Goal: Task Accomplishment & Management: Complete application form

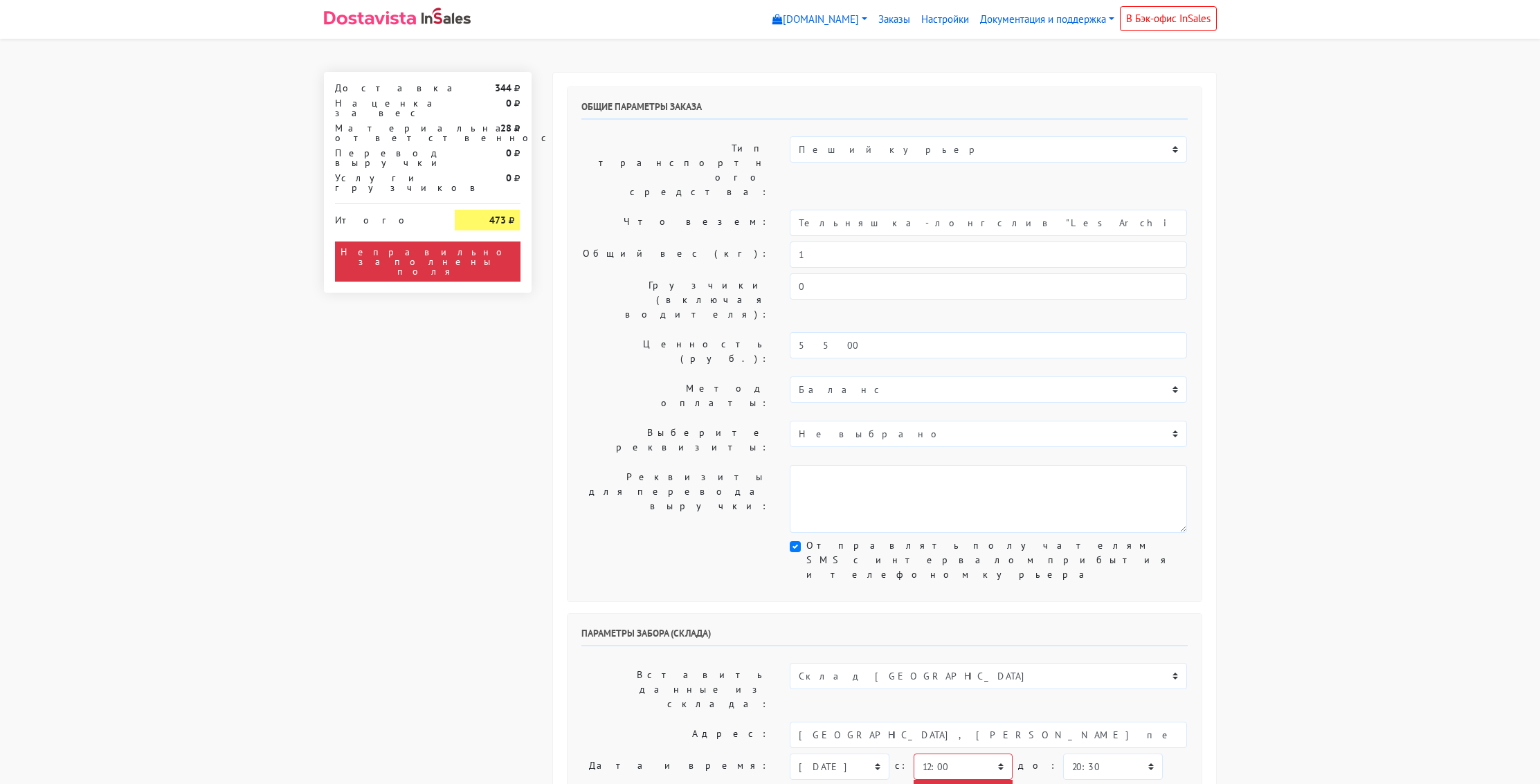
select select "12:00"
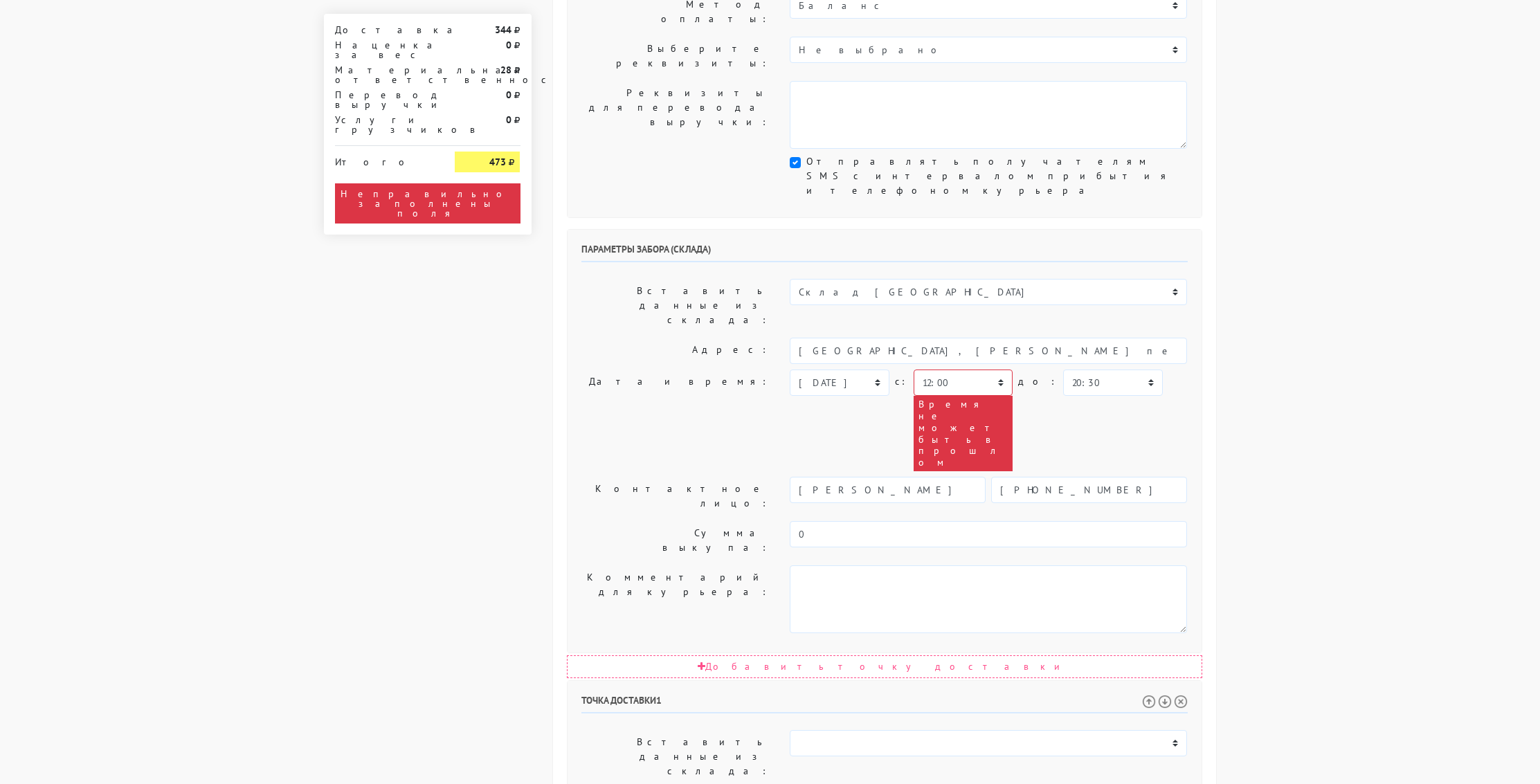
scroll to position [396, 0]
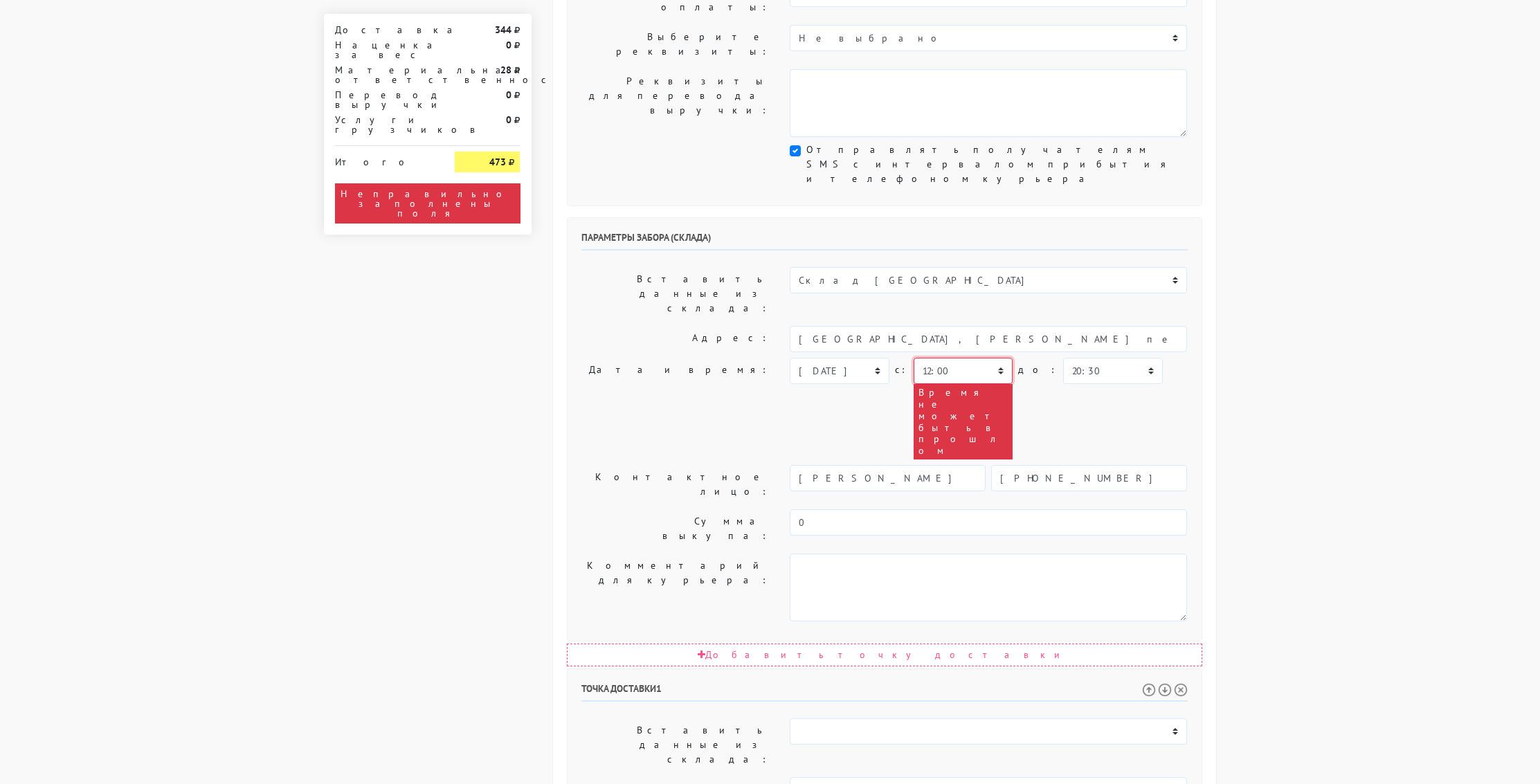
drag, startPoint x: 912, startPoint y: 212, endPoint x: 890, endPoint y: 213, distance: 22.0
click at [913, 357] on select "00:00 00:30 01:00 01:30 02:00 02:30 03:00 03:30 04:00 04:30 05:00 05:30 06:00 0…" at bounding box center [963, 370] width 99 height 26
click at [851, 357] on select "[DATE] [DATE] [DATE] [DATE] [DATE] [DATE] [DATE] [DATE] [DATE]" at bounding box center [839, 370] width 99 height 26
select select "[DATE]"
click at [789, 357] on select "[DATE] [DATE] [DATE] [DATE] [DATE] [DATE] [DATE] [DATE] [DATE]" at bounding box center [839, 370] width 99 height 26
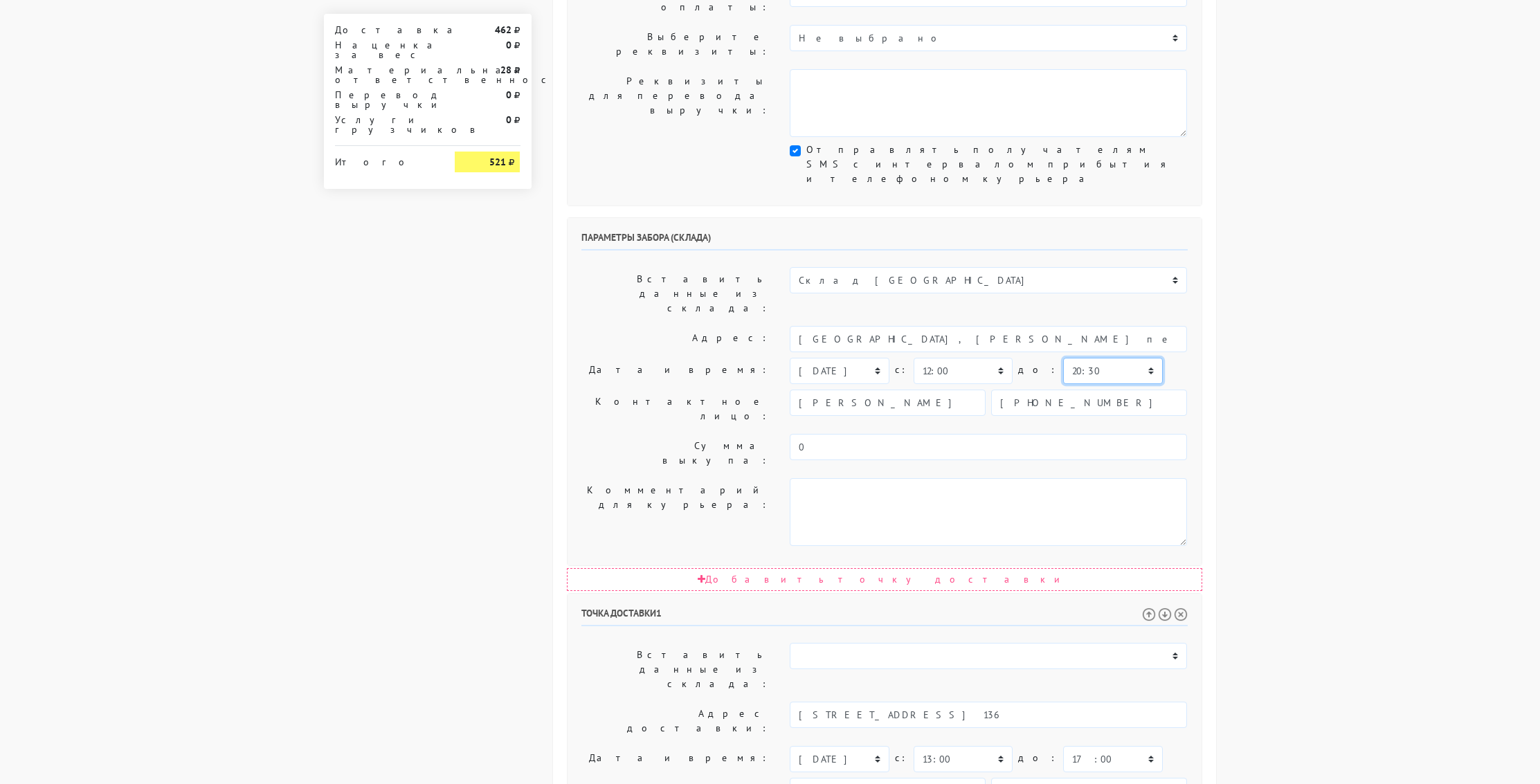
click at [1108, 357] on select "00:00 00:30 01:00 01:30 02:00 02:30 03:00 03:30 04:00 04:30 05:00 05:30 06:00 0…" at bounding box center [1113, 370] width 99 height 26
click at [959, 357] on select "00:00 00:30 01:00 01:30 02:00 02:30 03:00 03:30 04:00 04:30 05:00 05:30 06:00 0…" at bounding box center [963, 370] width 99 height 26
click at [975, 357] on select "00:00 00:30 01:00 01:30 02:00 02:30 03:00 03:30 04:00 04:30 05:00 05:30 06:00 0…" at bounding box center [963, 370] width 99 height 26
click at [1064, 357] on select "00:00 00:30 01:00 01:30 02:00 02:30 03:00 03:30 04:00 04:30 05:00 05:30 06:00 0…" at bounding box center [1113, 370] width 99 height 26
select select "13:00"
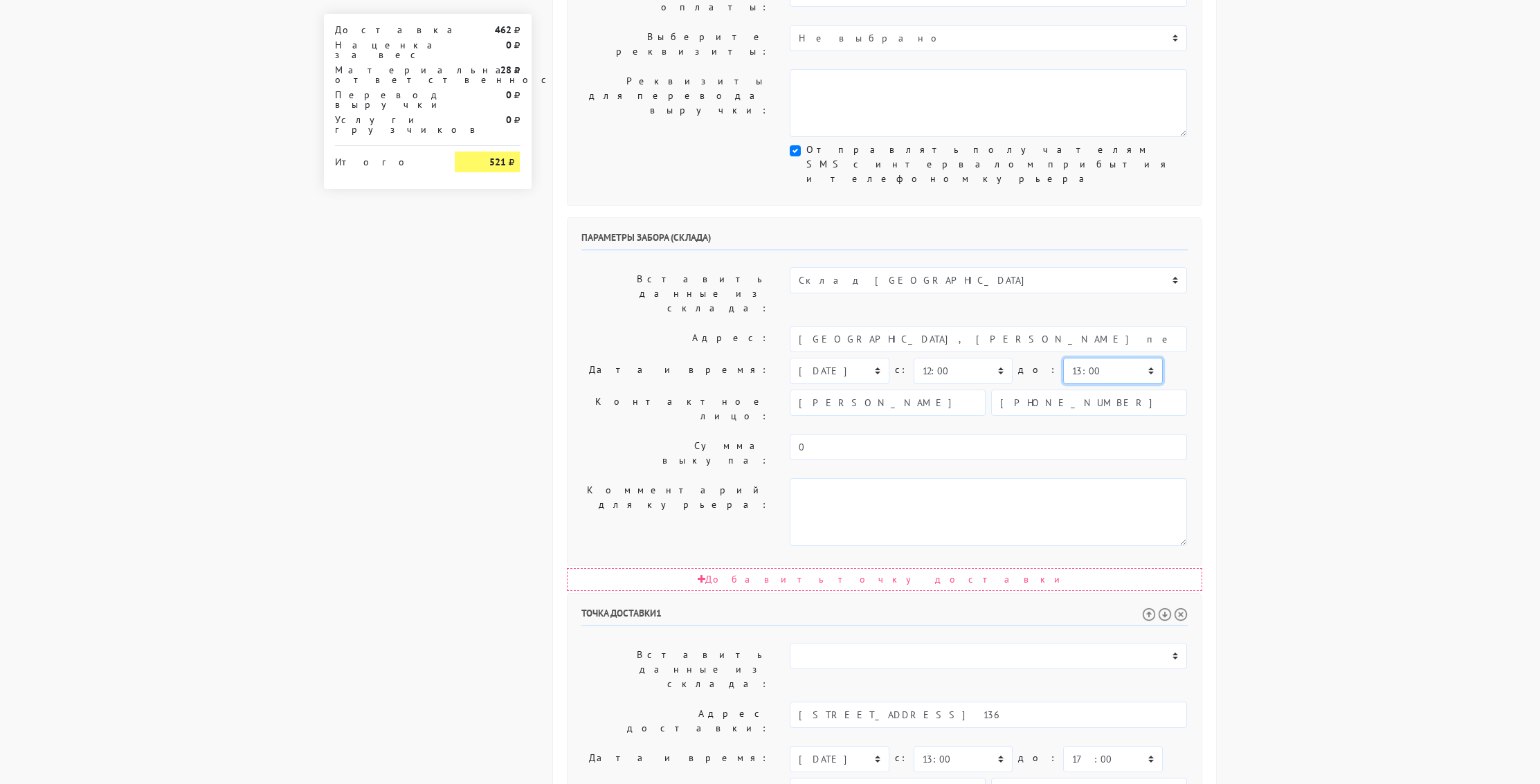
click at [1063, 357] on select "00:00 00:30 01:00 01:30 02:00 02:30 03:00 03:30 04:00 04:30 05:00 05:30 06:00 0…" at bounding box center [1113, 370] width 99 height 26
click at [1120, 746] on select "00:00 00:30 01:00 01:30 02:00 02:30 03:00 03:30 04:00 04:30 05:00 05:30 06:00 0…" at bounding box center [1113, 759] width 99 height 26
select select "15:00"
click at [1063, 746] on select "00:00 00:30 01:00 01:30 02:00 02:30 03:00 03:30 04:00 04:30 05:00 05:30 06:00 0…" at bounding box center [1113, 759] width 99 height 26
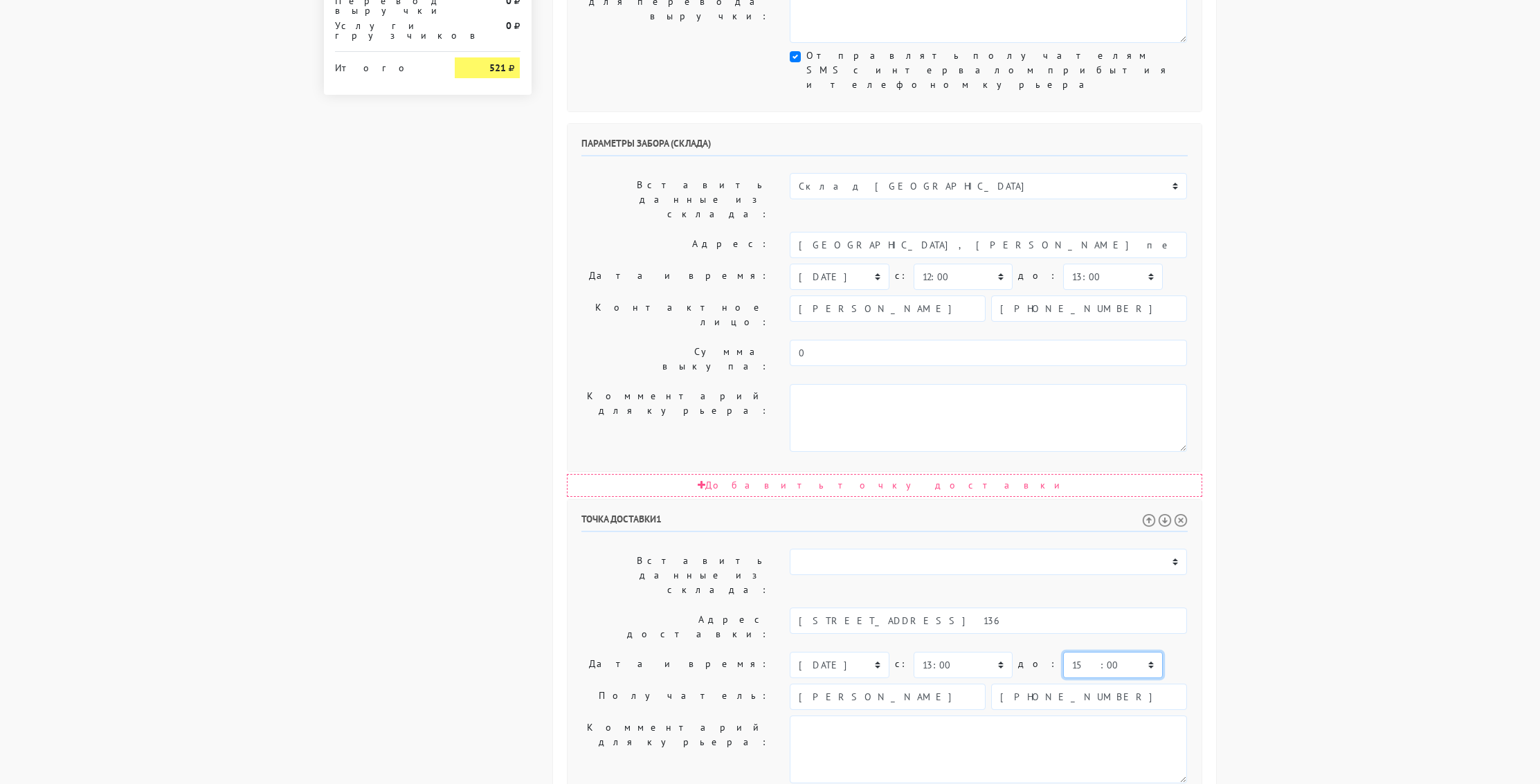
scroll to position [492, 0]
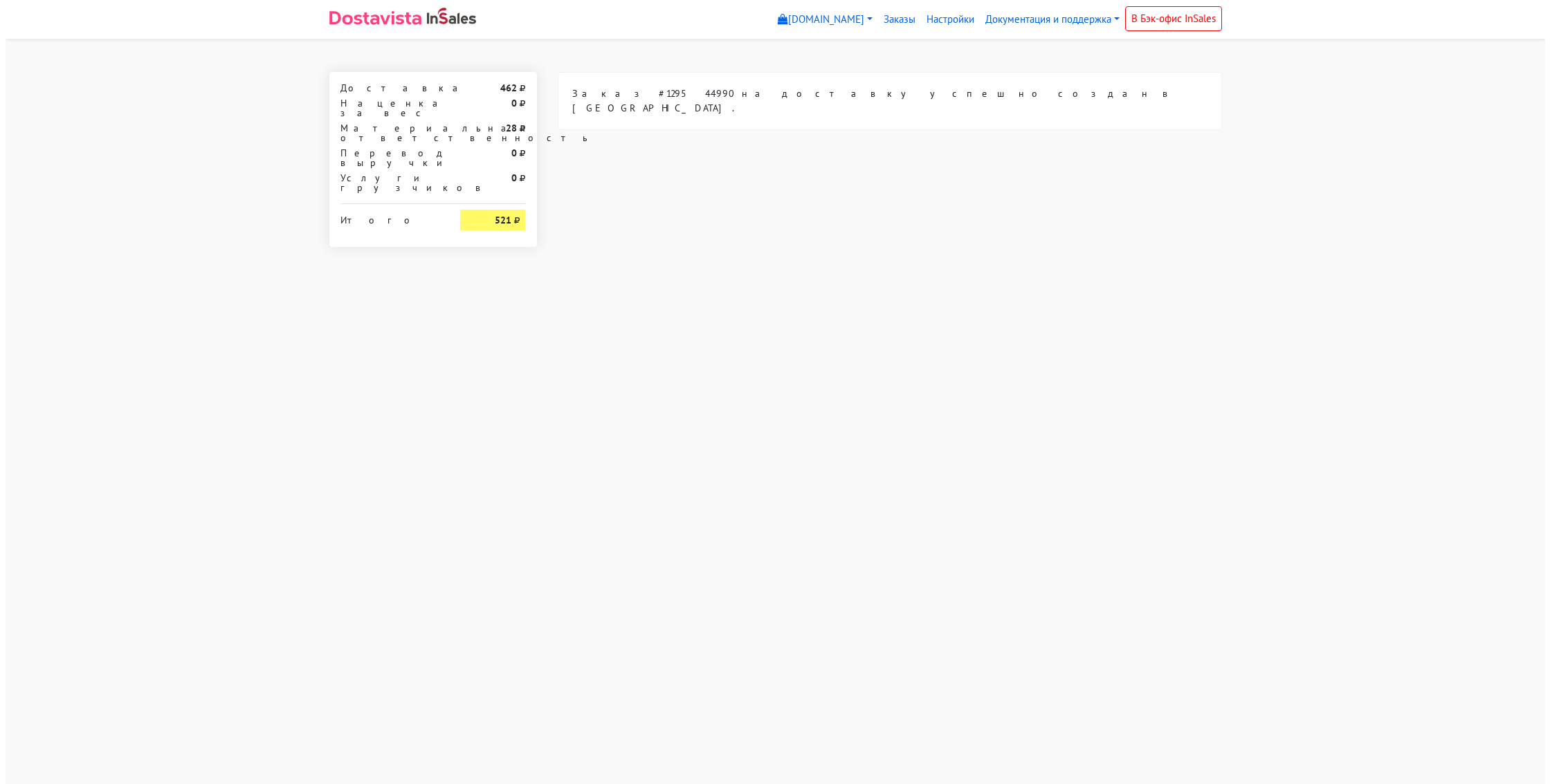
scroll to position [0, 0]
